Goal: Use online tool/utility: Utilize a website feature to perform a specific function

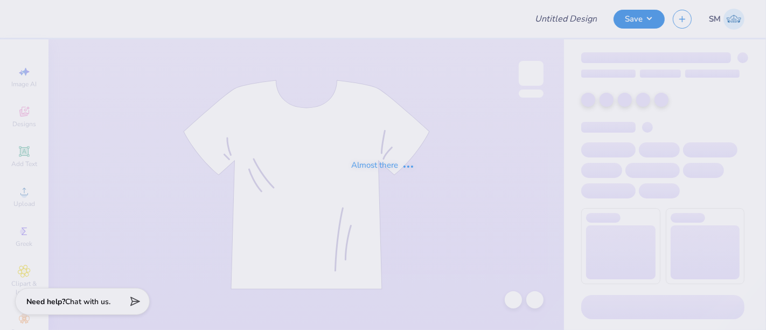
type input "Spring Sweatshirt"
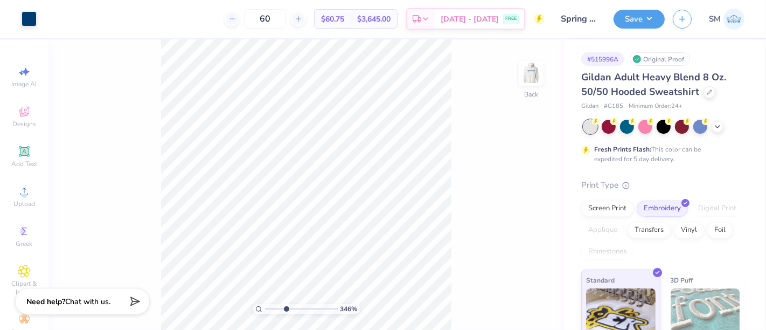
drag, startPoint x: 269, startPoint y: 308, endPoint x: 289, endPoint y: 302, distance: 21.2
type input "4.07"
click at [289, 304] on input "range" at bounding box center [301, 309] width 73 height 10
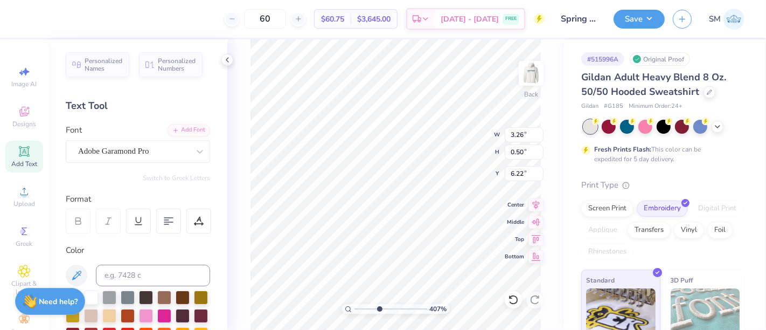
scroll to position [10, 6]
type textarea "[GEOGRAPHIC_DATA], VIRIGNIA"
drag, startPoint x: 378, startPoint y: 310, endPoint x: 362, endPoint y: 307, distance: 15.8
click at [361, 308] on input "range" at bounding box center [390, 309] width 73 height 10
type input "1"
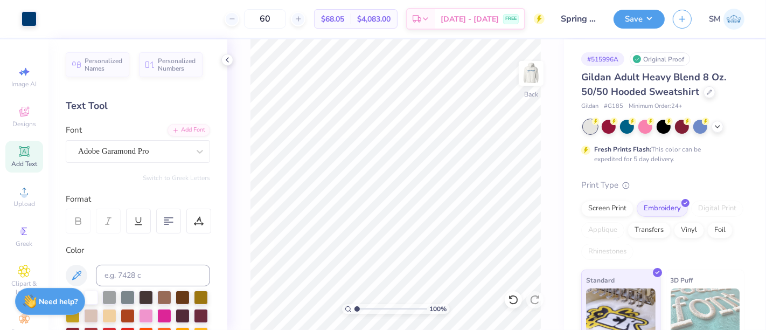
click at [354, 309] on input "range" at bounding box center [390, 309] width 73 height 10
click at [654, 17] on button "Save" at bounding box center [638, 17] width 51 height 19
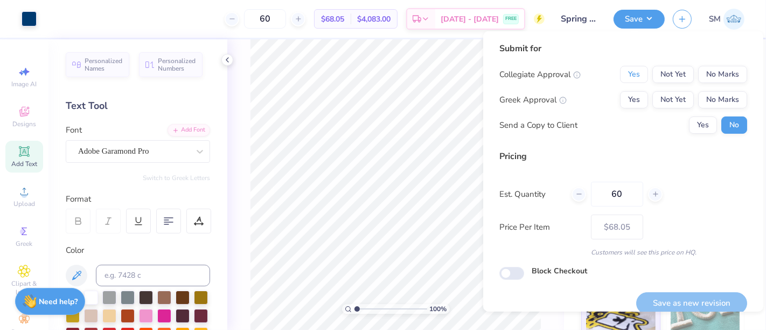
drag, startPoint x: 625, startPoint y: 72, endPoint x: 624, endPoint y: 87, distance: 15.1
click at [625, 73] on button "Yes" at bounding box center [634, 74] width 28 height 17
click at [621, 99] on button "Yes" at bounding box center [634, 99] width 28 height 17
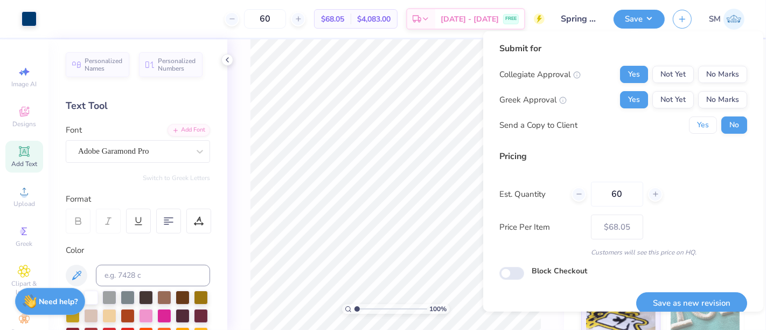
click at [689, 130] on button "Yes" at bounding box center [703, 124] width 28 height 17
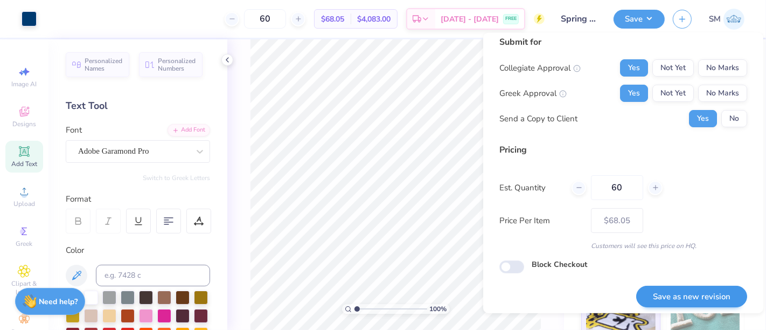
scroll to position [12, 0]
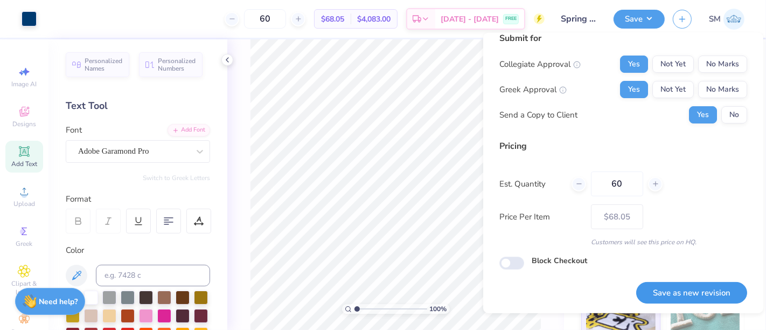
drag, startPoint x: 687, startPoint y: 289, endPoint x: 669, endPoint y: 295, distance: 18.6
click at [687, 290] on button "Save as new revision" at bounding box center [691, 293] width 111 height 22
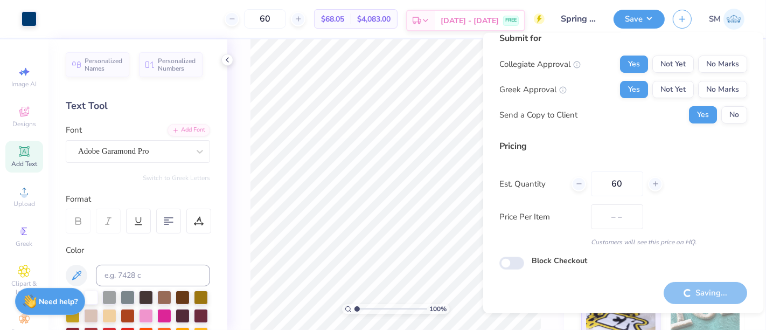
type input "$68.05"
